Goal: Obtain resource: Obtain resource

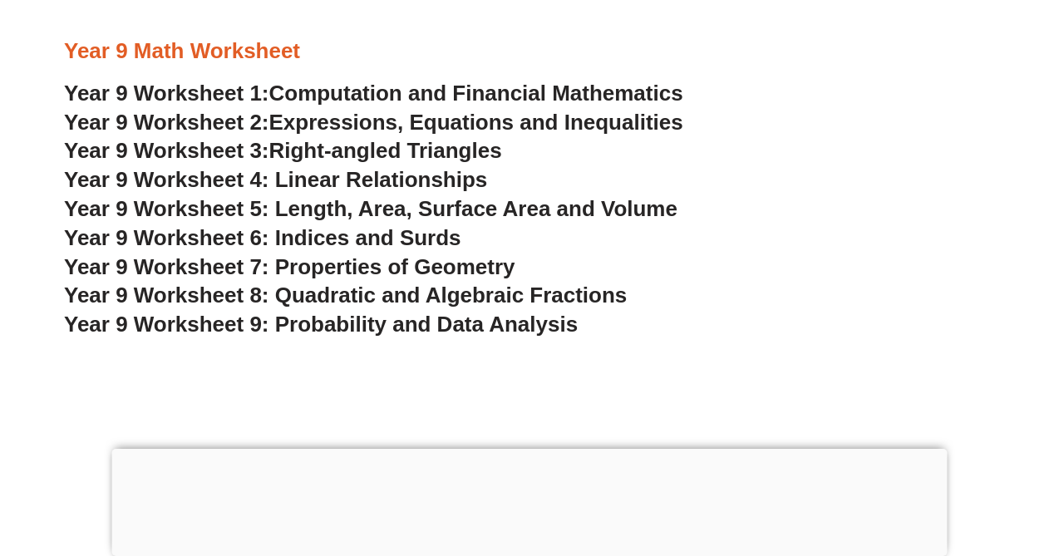
scroll to position [5544, 0]
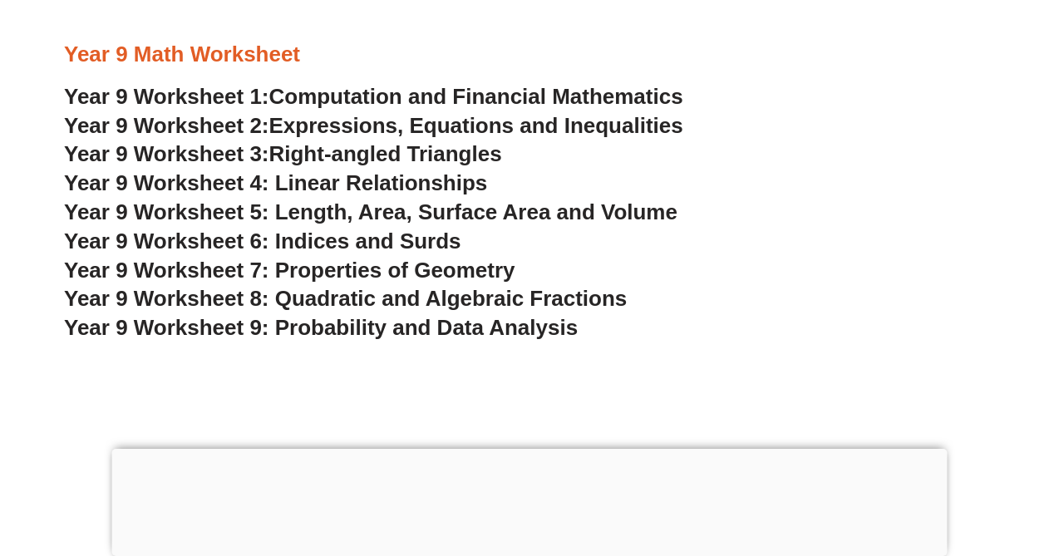
click at [425, 154] on span "Right-angled Triangles" at bounding box center [385, 153] width 233 height 25
click at [414, 176] on span "Year 9 Worksheet 4: Linear Relationships" at bounding box center [275, 182] width 423 height 25
click at [443, 215] on span "Year 9 Worksheet 5: Length, Area, Surface Area and Volume" at bounding box center [370, 211] width 613 height 25
click at [415, 238] on span "Year 9 Worksheet 6: Indices and Surds" at bounding box center [262, 241] width 397 height 25
click at [470, 274] on span "Year 9 Worksheet 7: Properties of Geometry" at bounding box center [289, 270] width 451 height 25
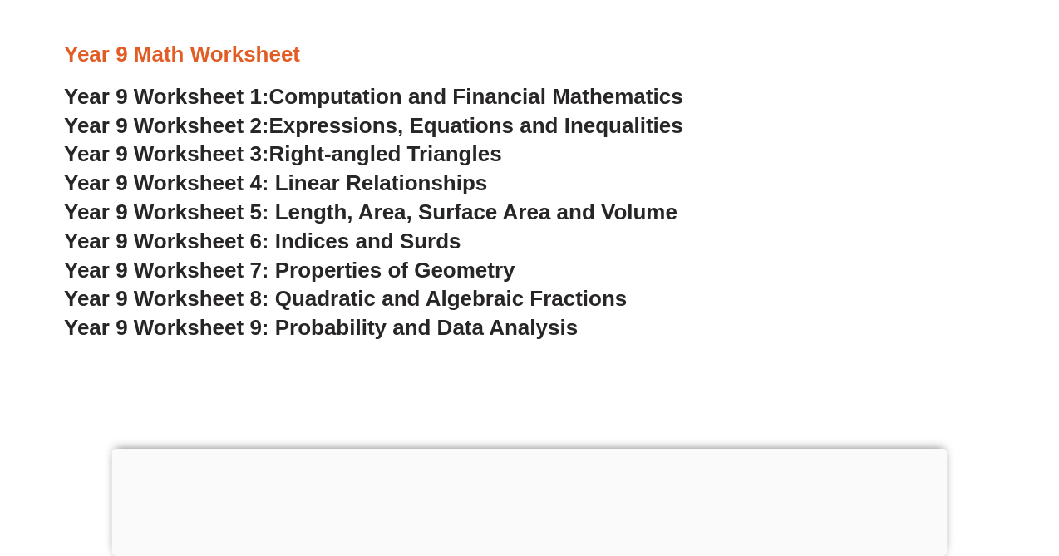
click at [536, 300] on span "Year 9 Worksheet 8: Quadratic and Algebraic Fractions" at bounding box center [345, 298] width 563 height 25
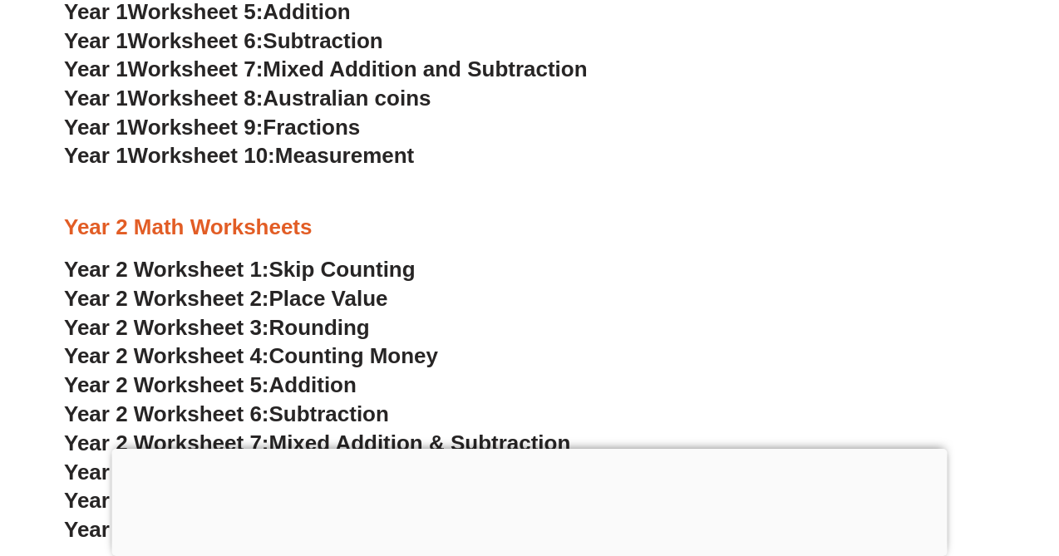
scroll to position [1715, 0]
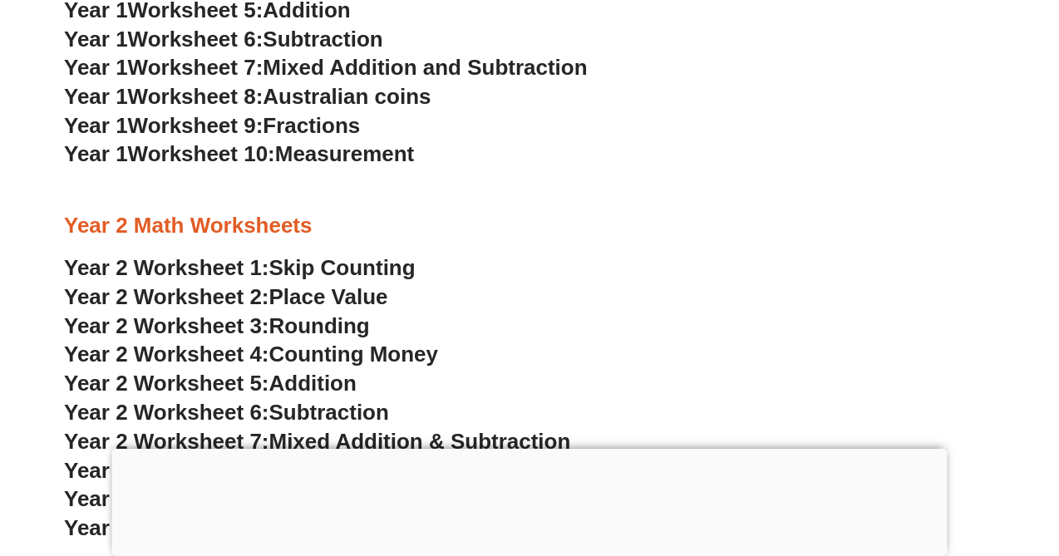
click at [332, 130] on span "Fractions" at bounding box center [311, 125] width 97 height 25
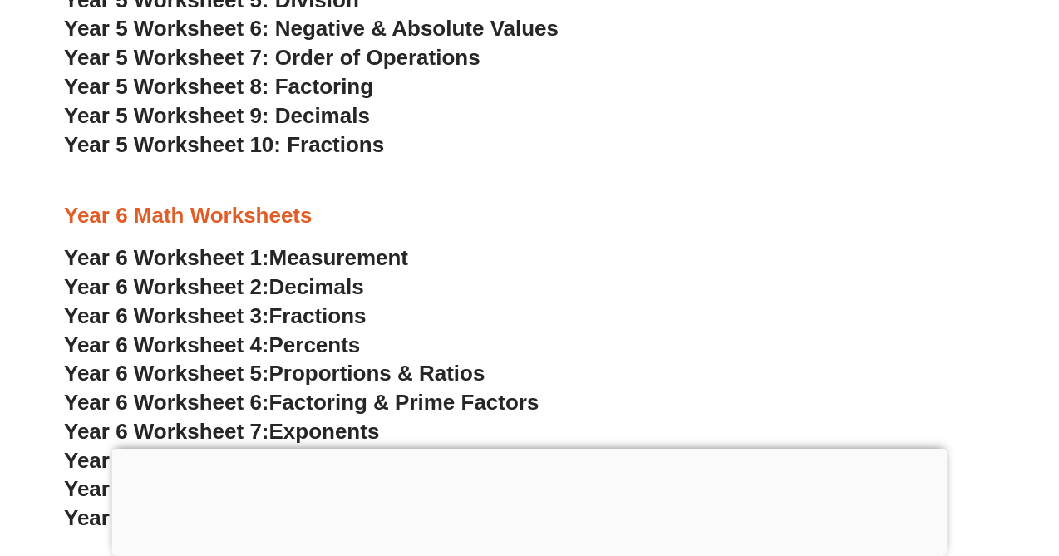
scroll to position [3694, 0]
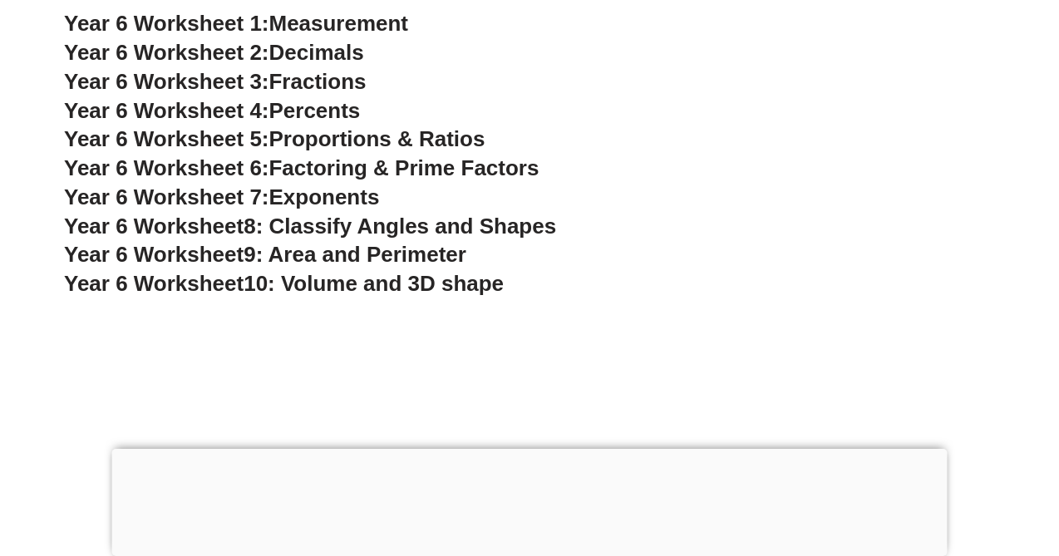
click at [305, 86] on span "Fractions" at bounding box center [317, 81] width 97 height 25
click at [406, 227] on span "8: Classify Angles and Shapes" at bounding box center [399, 226] width 312 height 25
click at [439, 254] on span "9: Area and Perimeter" at bounding box center [354, 254] width 223 height 25
click at [426, 283] on span "10: Volume and 3D shape" at bounding box center [373, 283] width 260 height 25
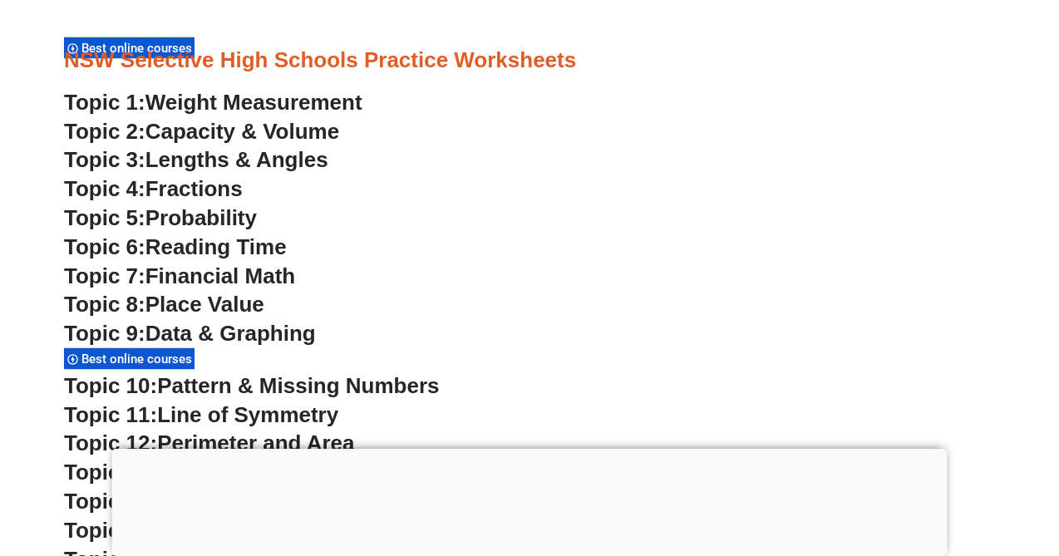
scroll to position [4225, 0]
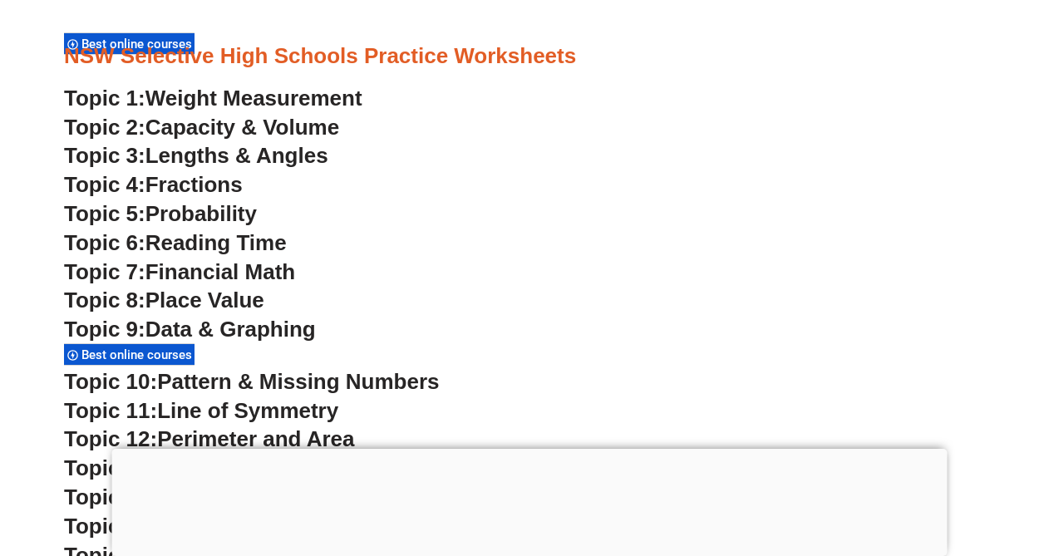
click at [308, 127] on span "Capacity & Volume" at bounding box center [242, 127] width 194 height 25
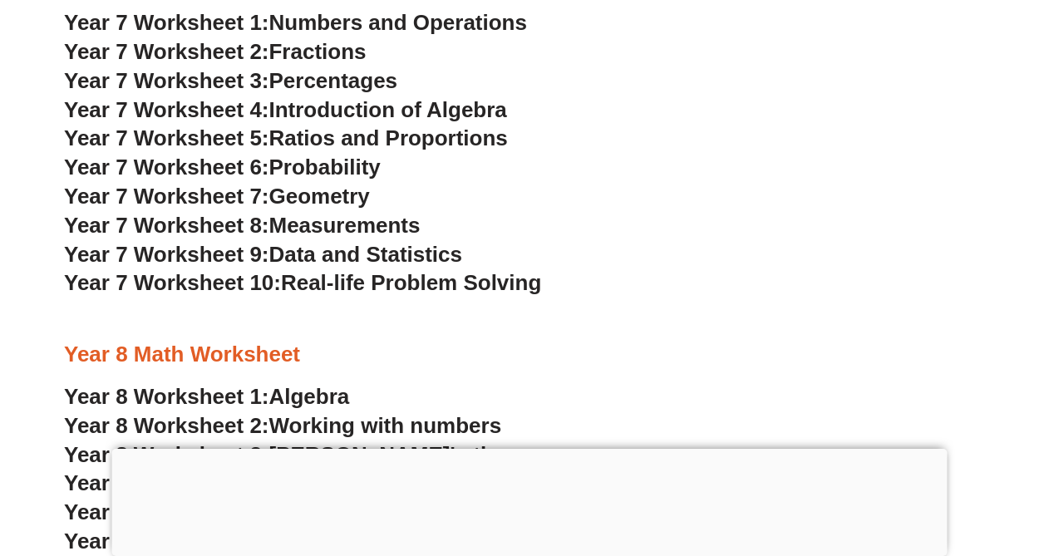
scroll to position [4873, 0]
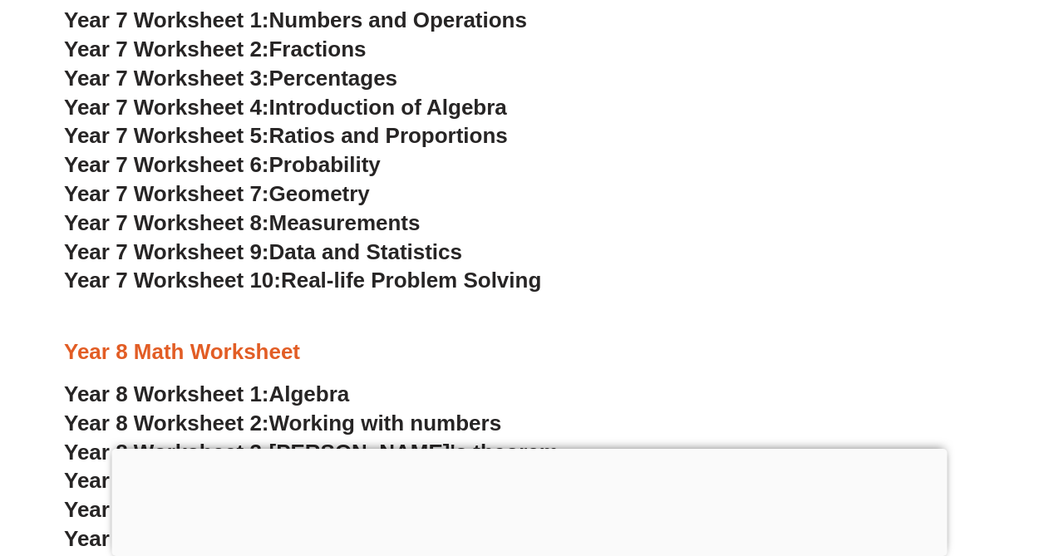
click at [336, 52] on span "Fractions" at bounding box center [317, 49] width 97 height 25
click at [356, 195] on span "Geometry" at bounding box center [319, 193] width 101 height 25
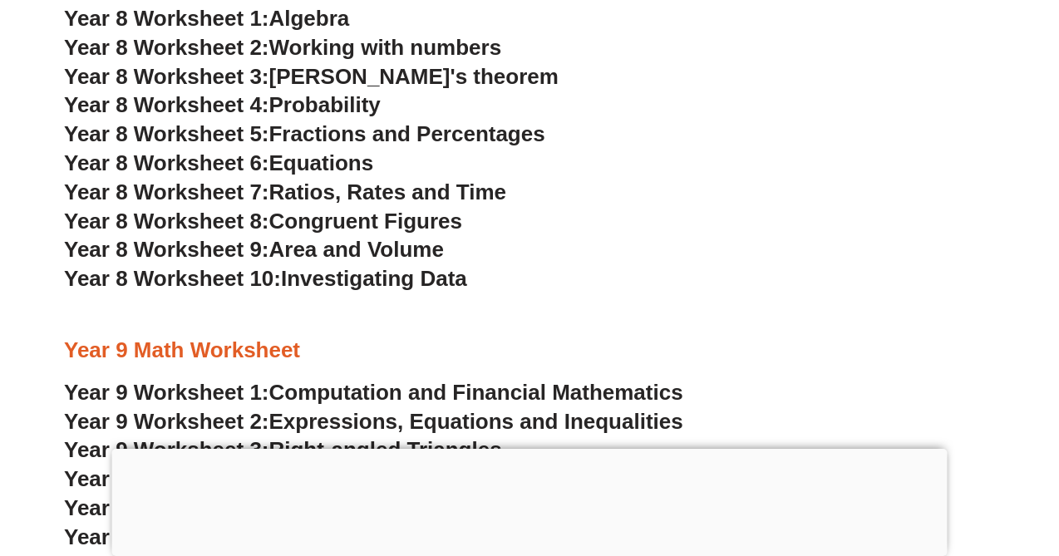
scroll to position [5250, 0]
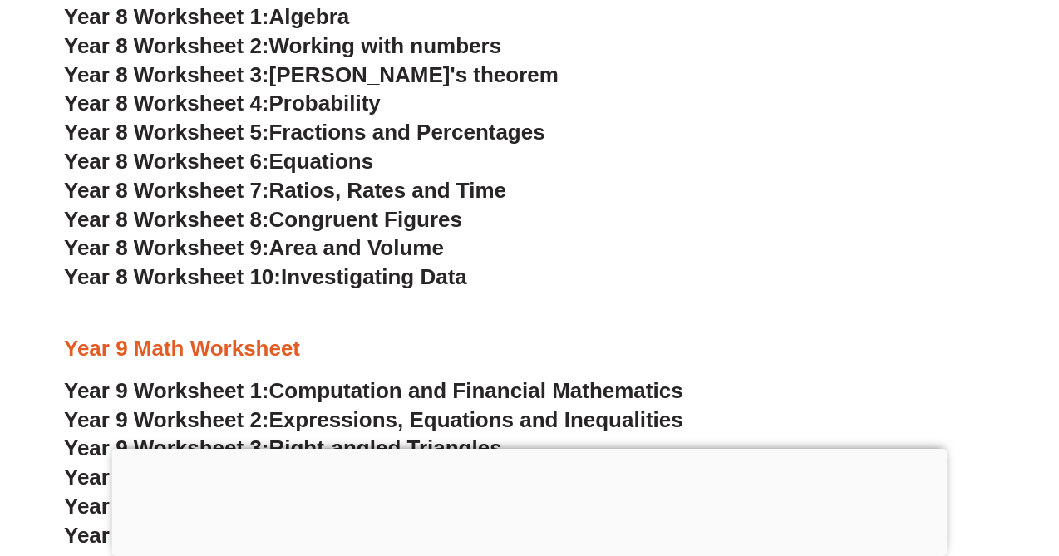
click at [386, 73] on span "[PERSON_NAME]'s theorem" at bounding box center [413, 74] width 289 height 25
click at [363, 134] on span "Fractions and Percentages" at bounding box center [407, 132] width 276 height 25
click at [344, 253] on span "Area and Volume" at bounding box center [356, 247] width 175 height 25
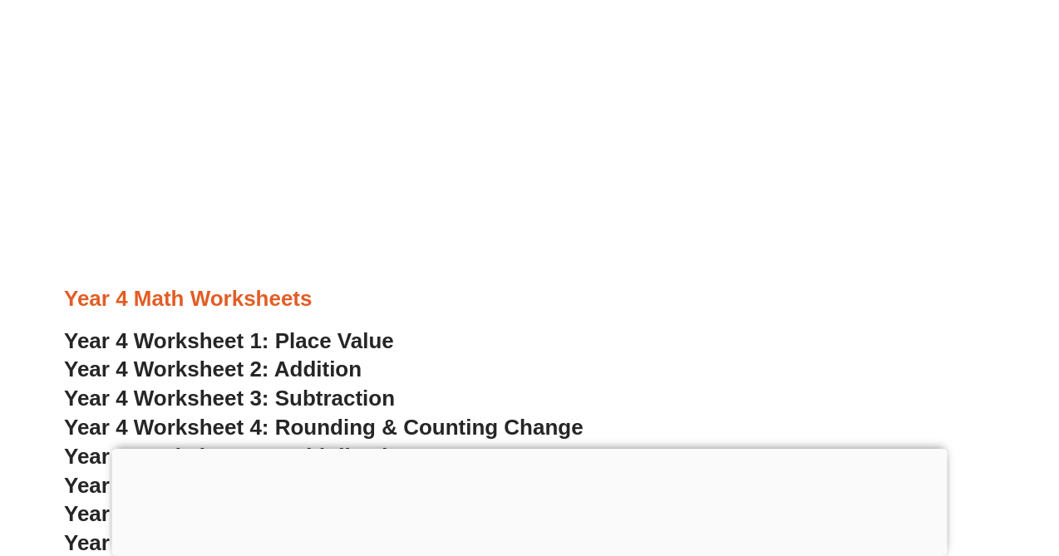
scroll to position [2668, 0]
